Goal: Download file/media

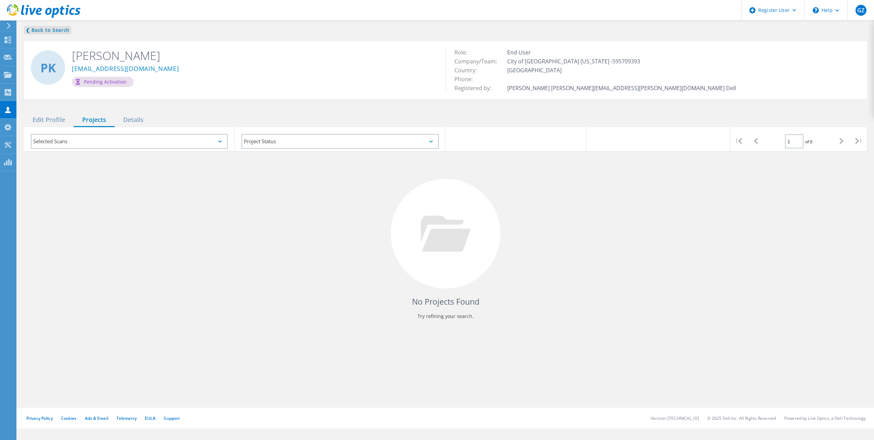
click at [32, 32] on link "❮ Back to Search" at bounding box center [47, 30] width 47 height 8
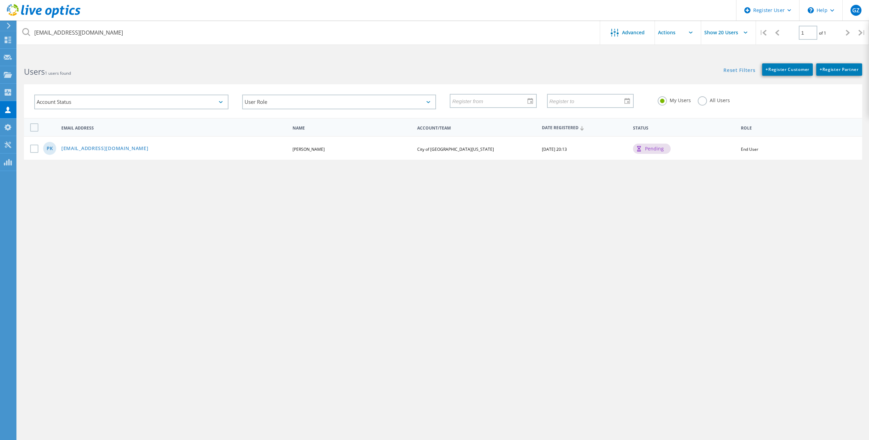
click at [4, 26] on div at bounding box center [7, 26] width 10 height 6
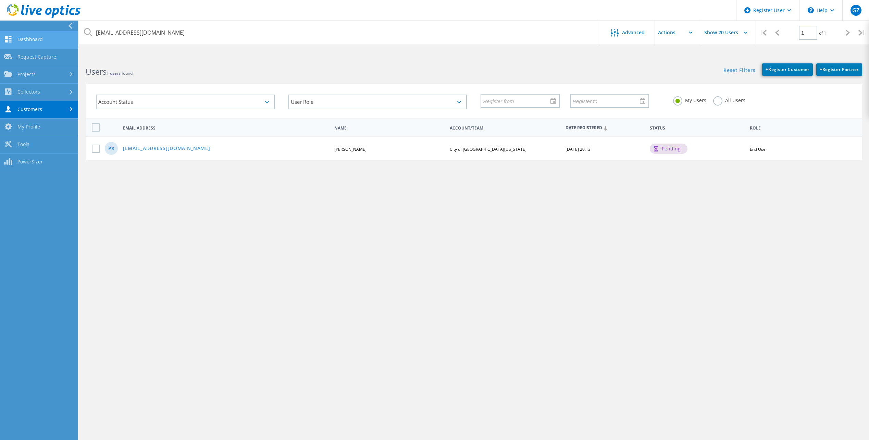
click at [29, 40] on link "Dashboard" at bounding box center [39, 39] width 78 height 17
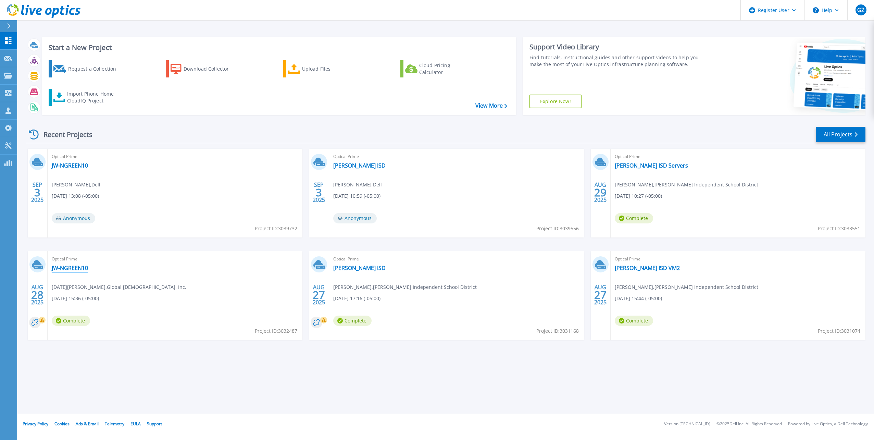
click at [66, 271] on link "JW-NGREEN10" at bounding box center [70, 268] width 36 height 7
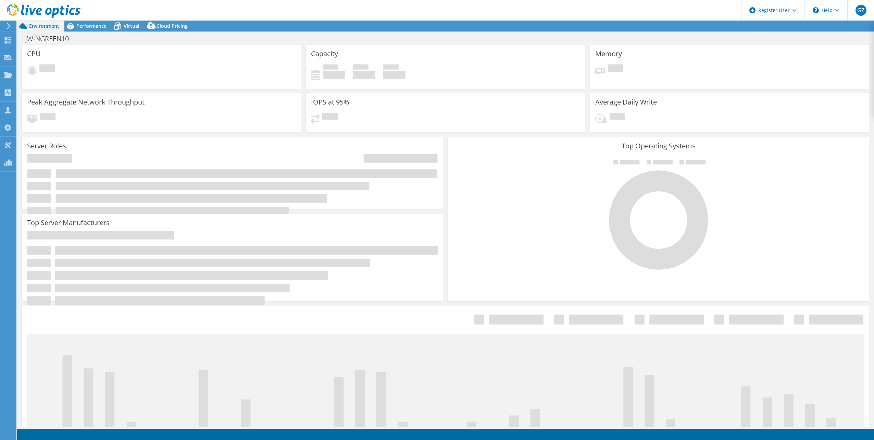
select select "USD"
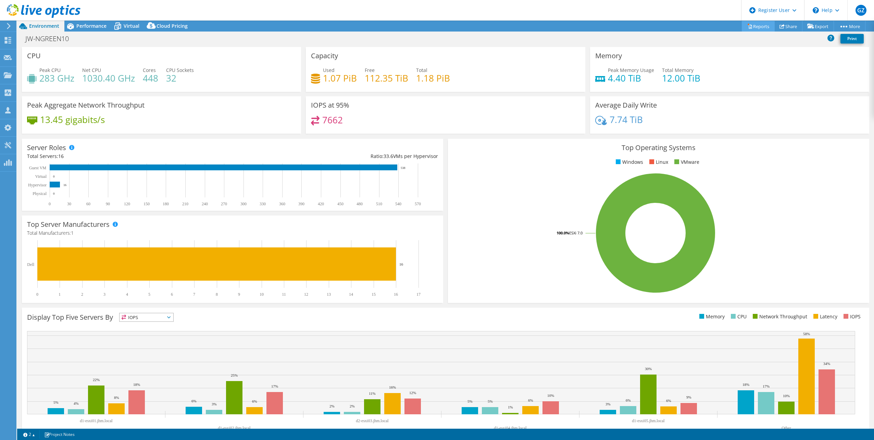
click at [757, 26] on link "Reports" at bounding box center [758, 26] width 33 height 11
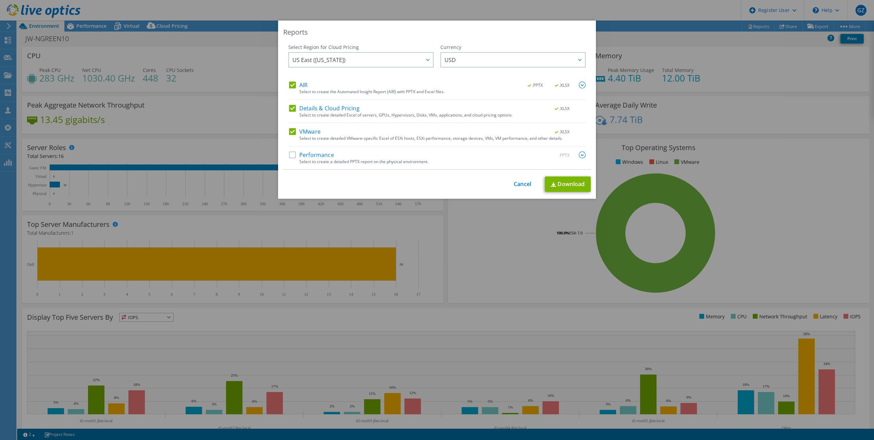
click at [289, 151] on label "Performance" at bounding box center [311, 154] width 45 height 7
click at [0, 0] on input "Performance" at bounding box center [0, 0] width 0 height 0
click at [578, 184] on link "Download" at bounding box center [568, 183] width 46 height 15
